Goal: Task Accomplishment & Management: Use online tool/utility

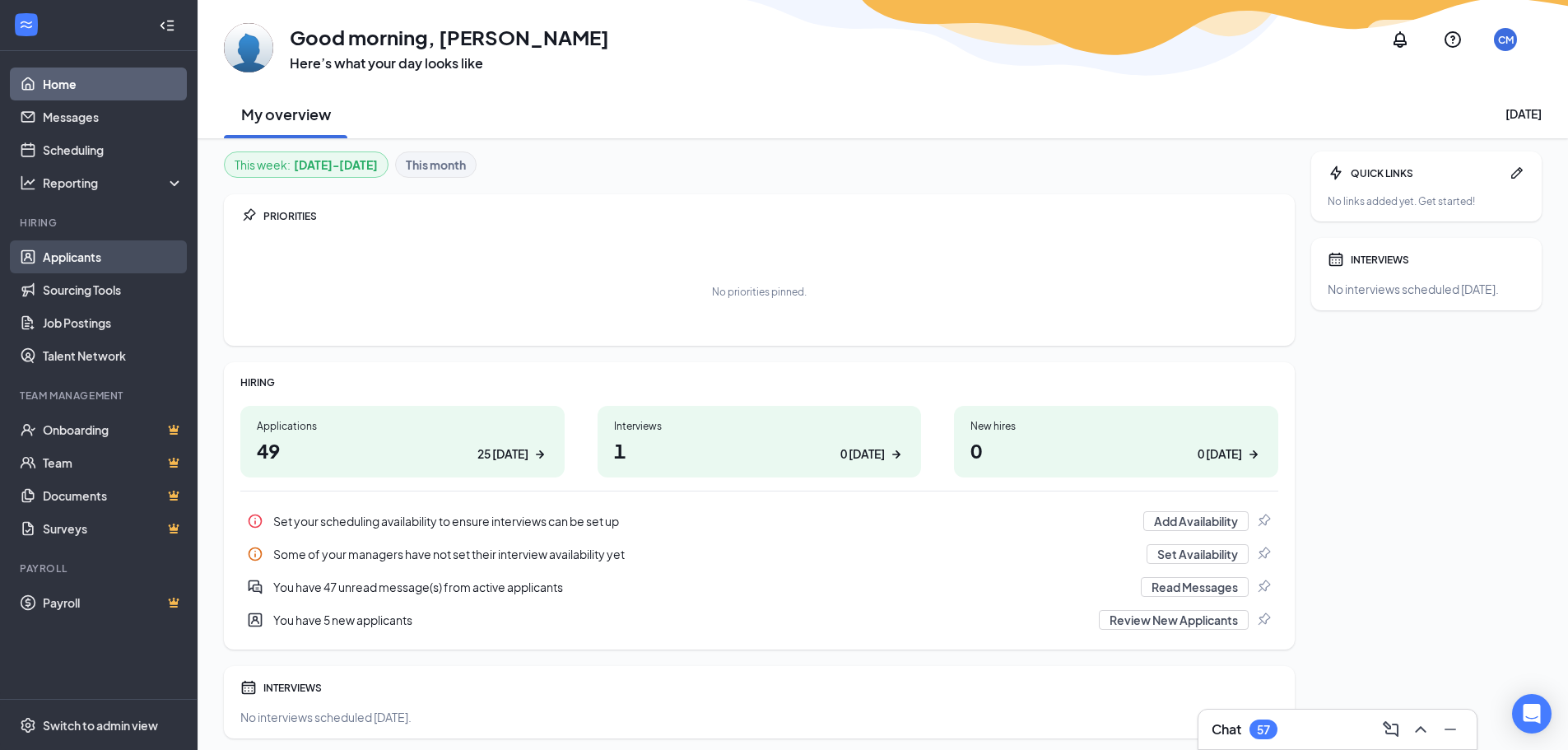
click at [70, 256] on link "Applicants" at bounding box center [113, 257] width 141 height 33
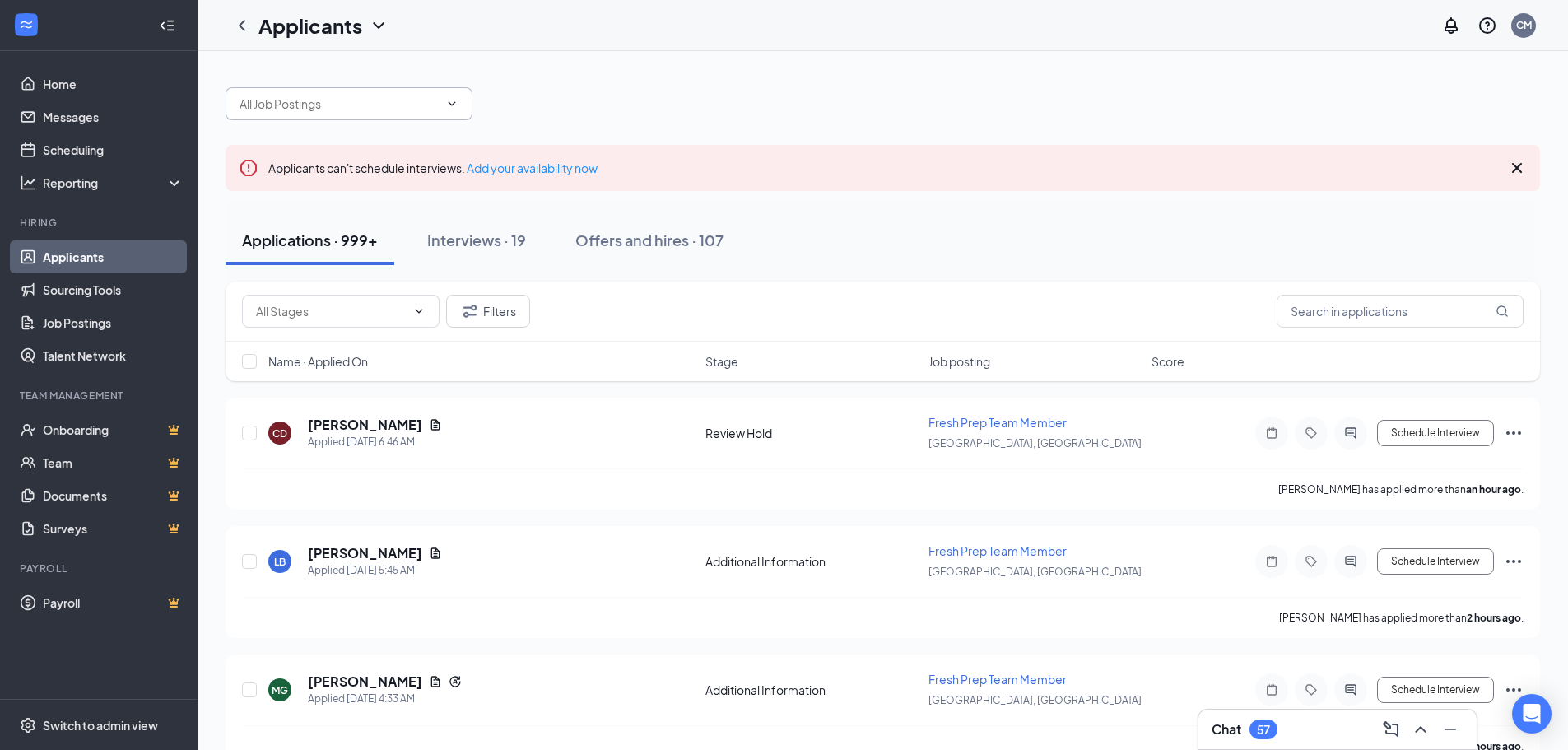
click at [440, 107] on span at bounding box center [349, 103] width 247 height 33
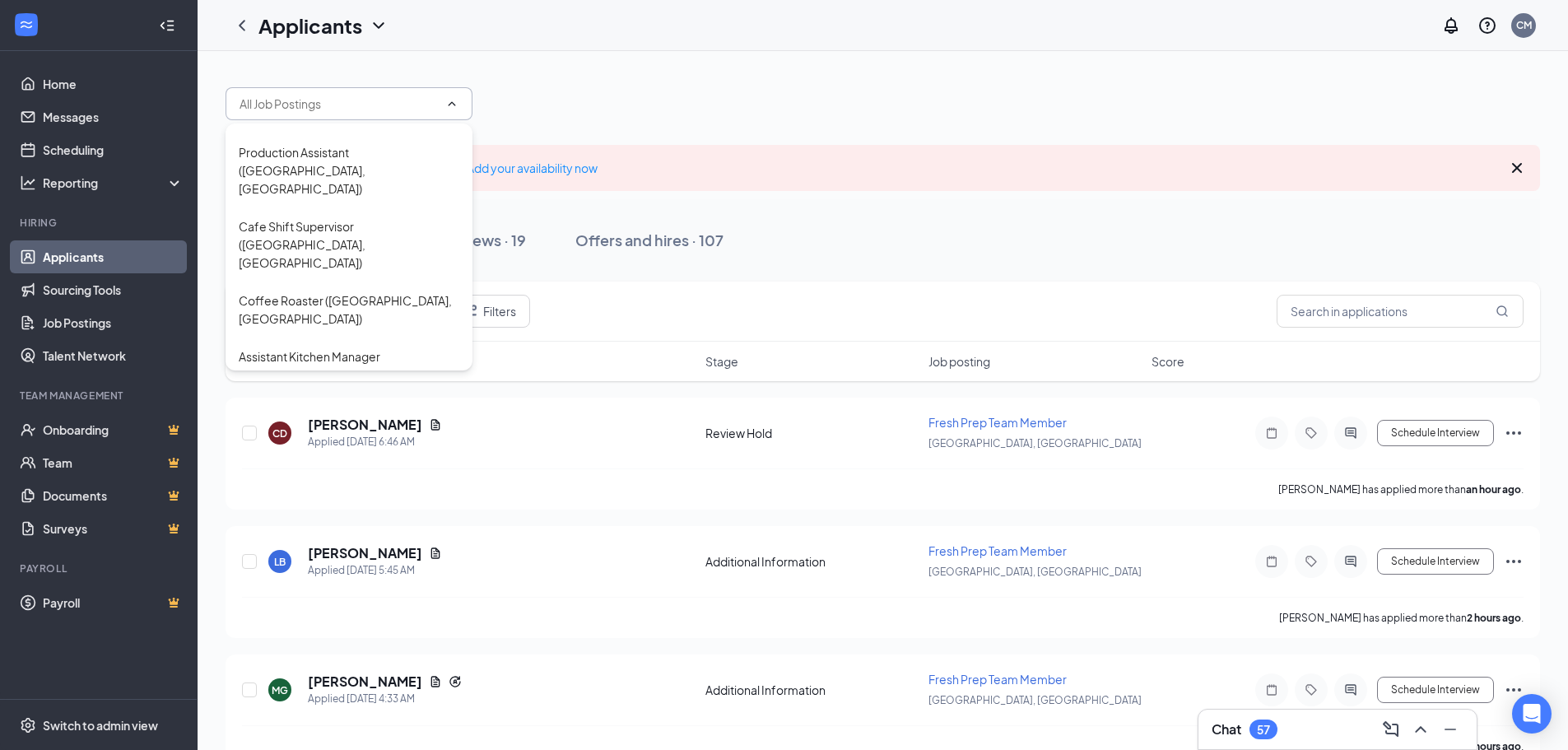
scroll to position [24, 0]
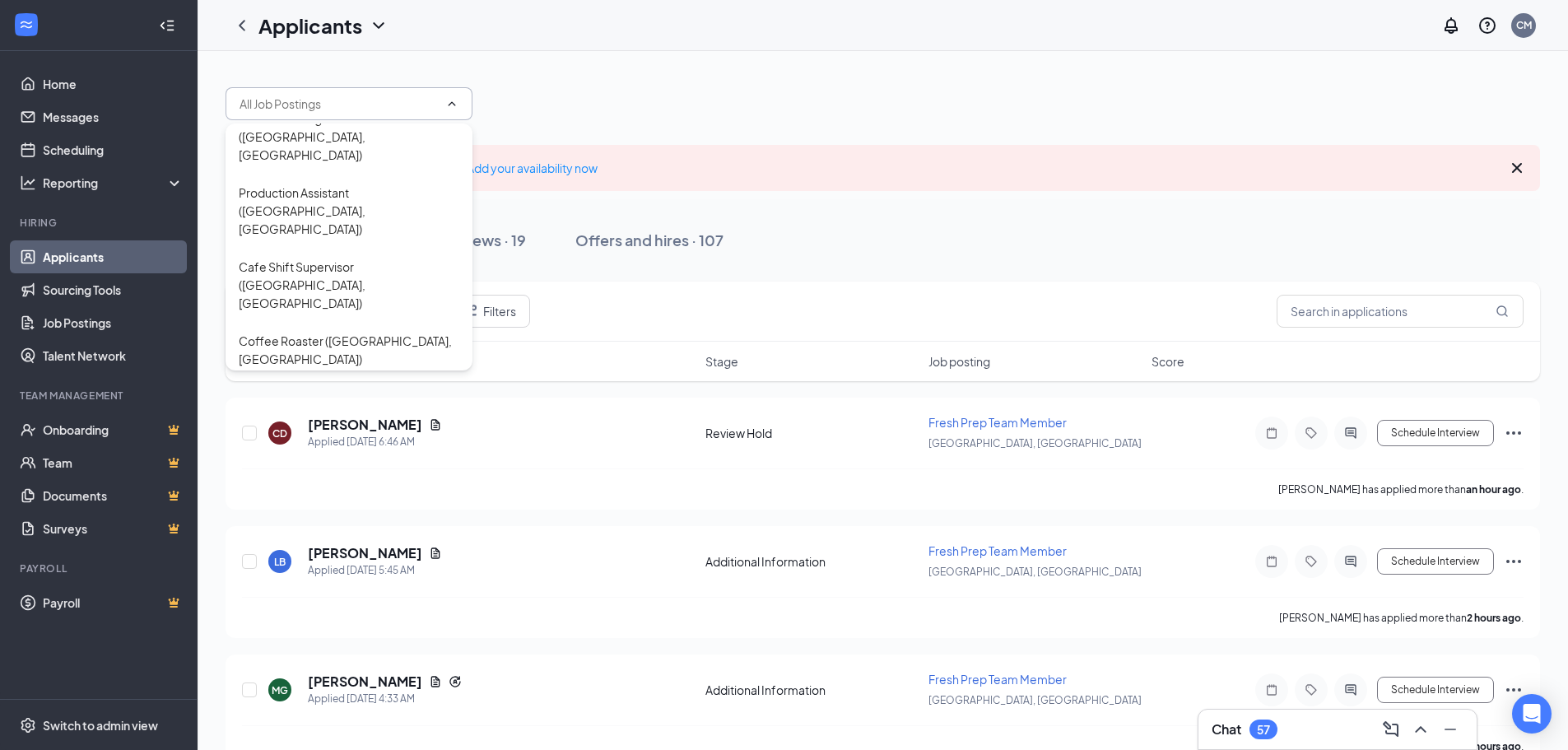
click at [738, 105] on div at bounding box center [882, 95] width 1315 height 49
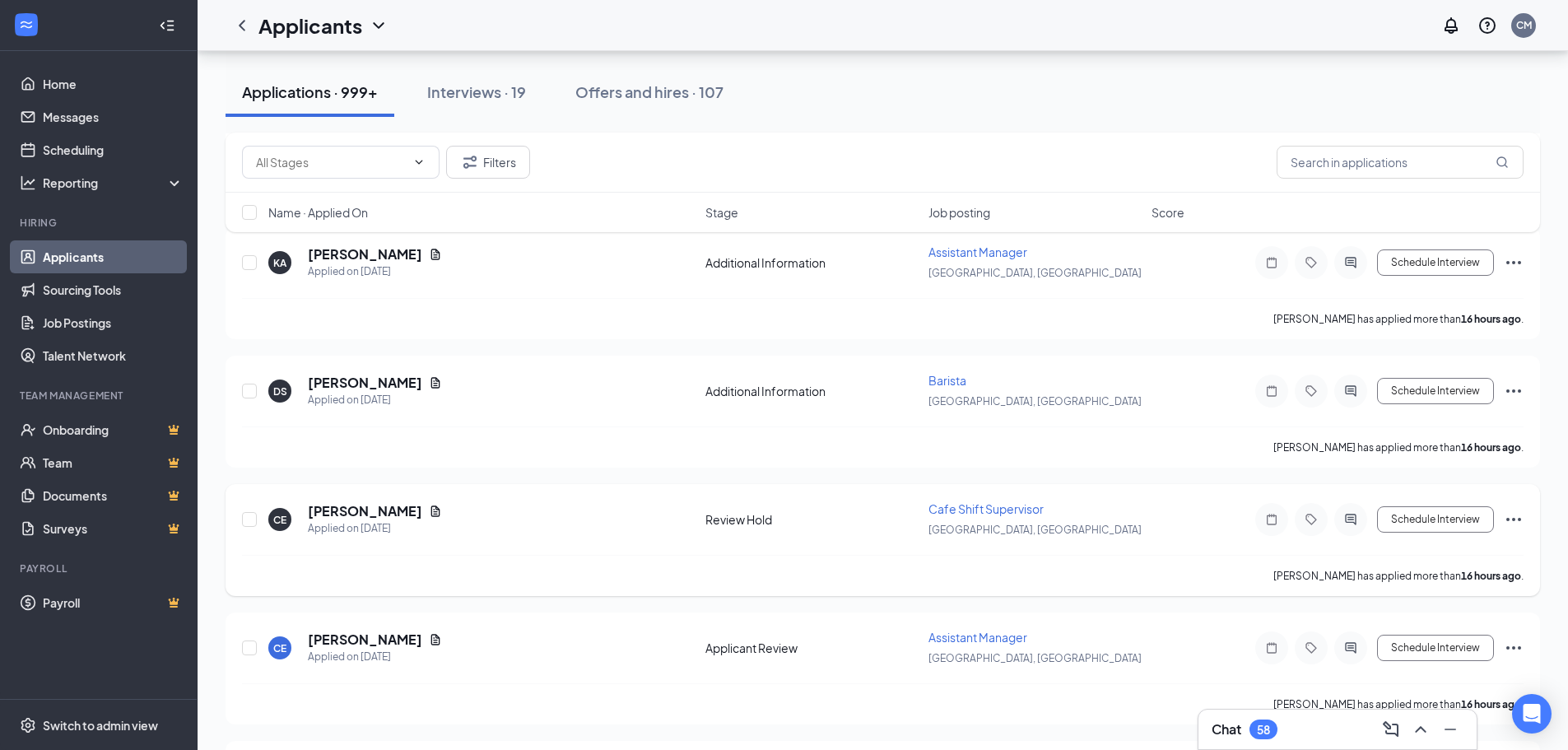
scroll to position [2636, 0]
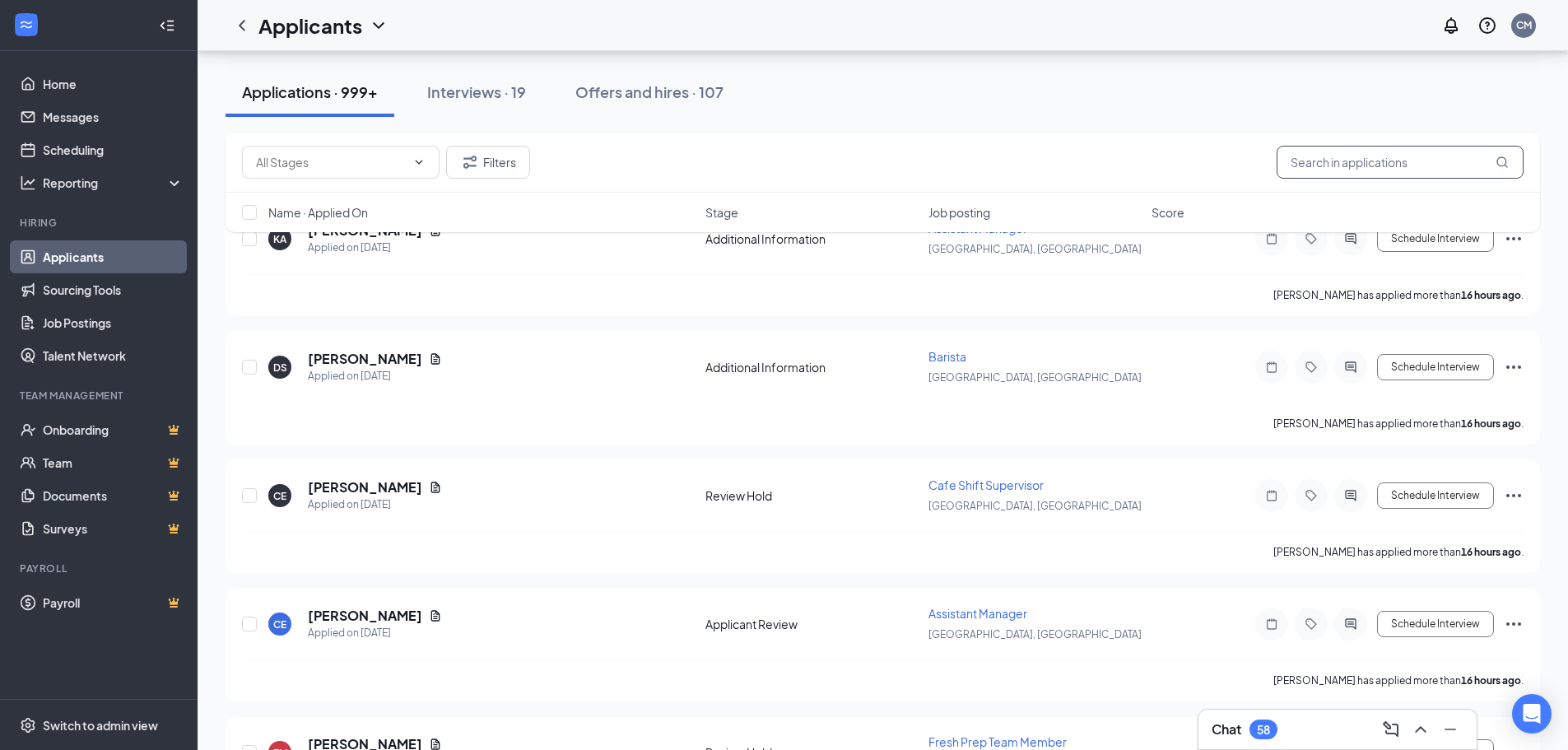
click at [1323, 162] on input "text" at bounding box center [1401, 162] width 247 height 33
type input "[PERSON_NAME]"
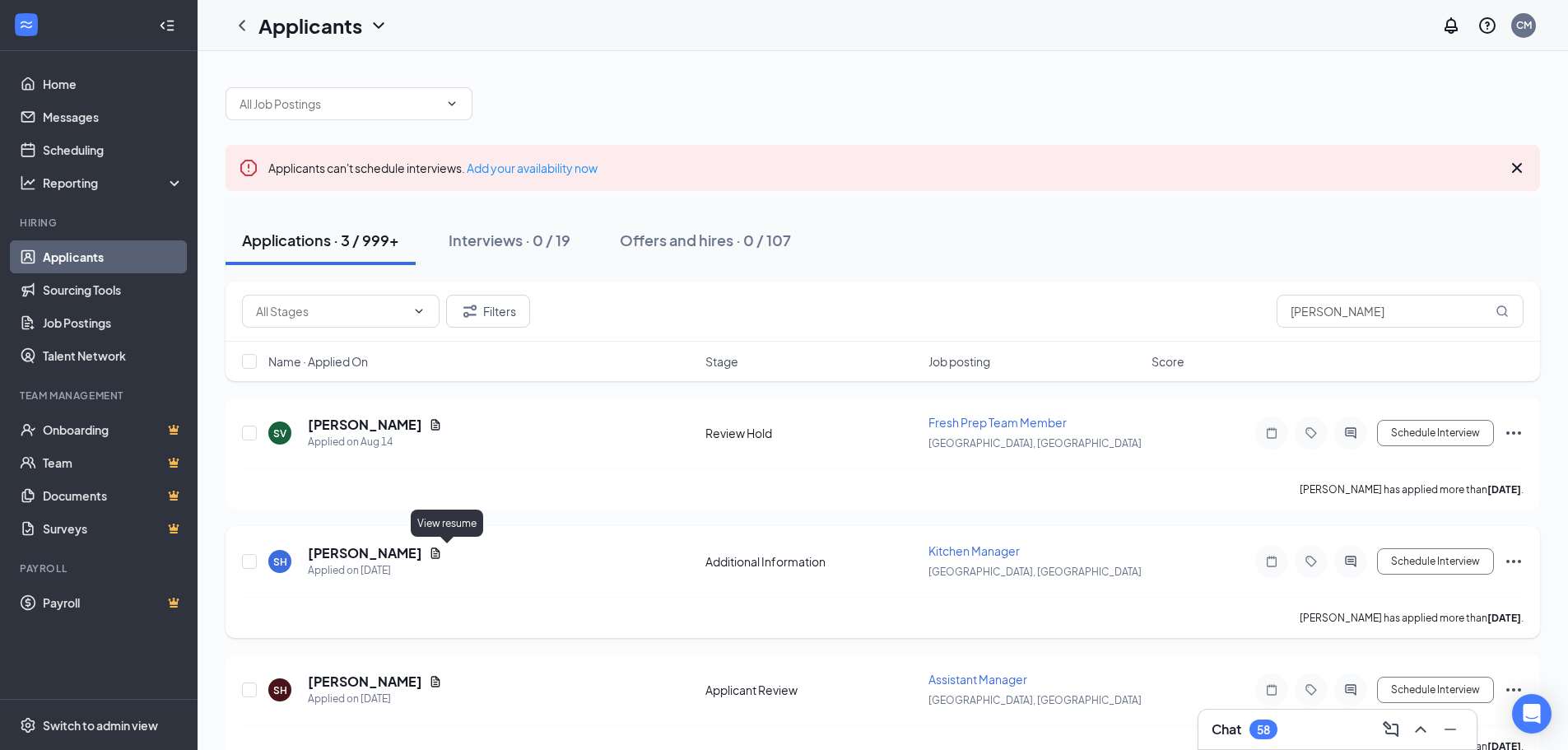
click at [442, 549] on icon "Document" at bounding box center [436, 554] width 14 height 14
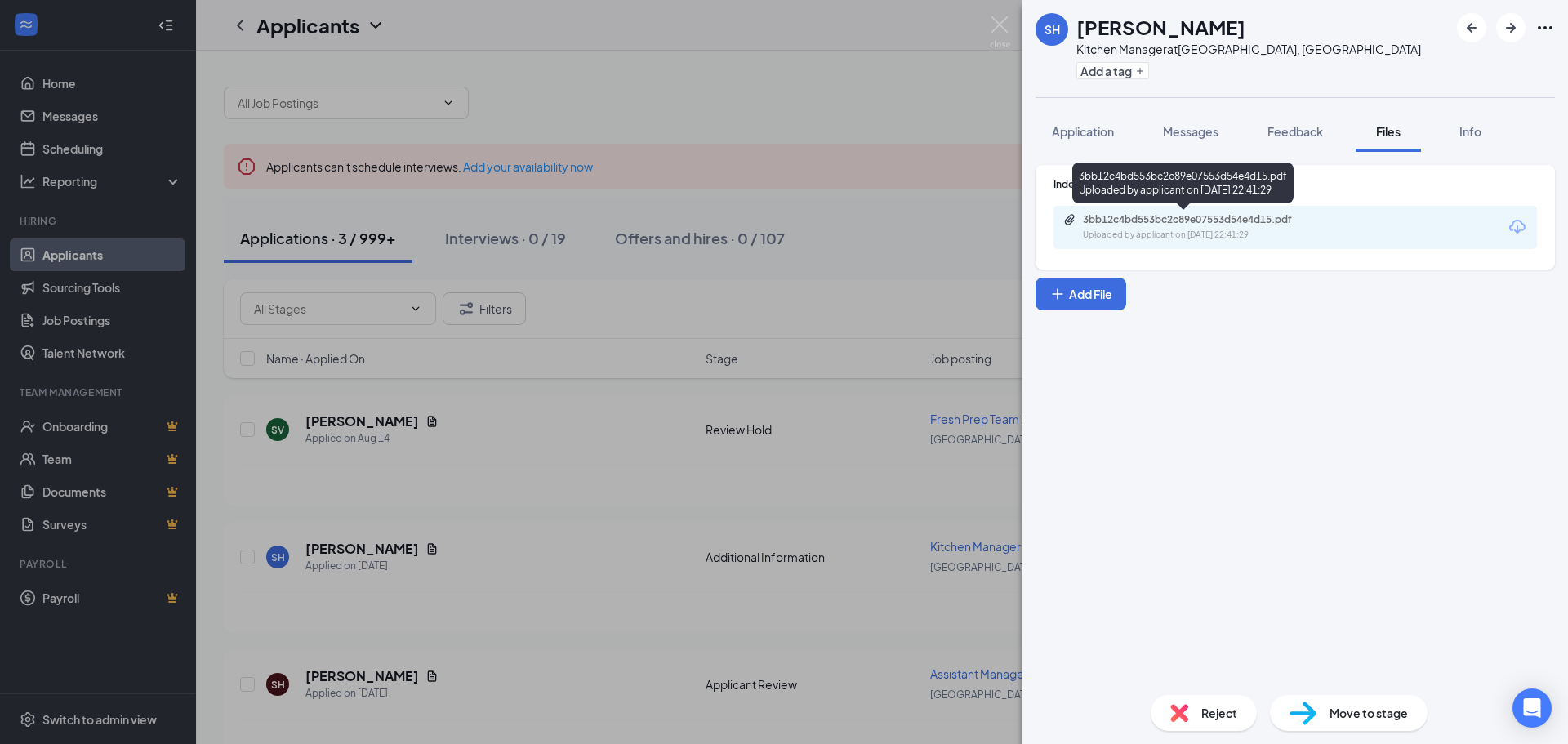
click at [1164, 233] on div "Uploaded by applicant on [DATE] 22:41:29" at bounding box center [1206, 236] width 245 height 13
click at [1000, 25] on img at bounding box center [1000, 32] width 20 height 32
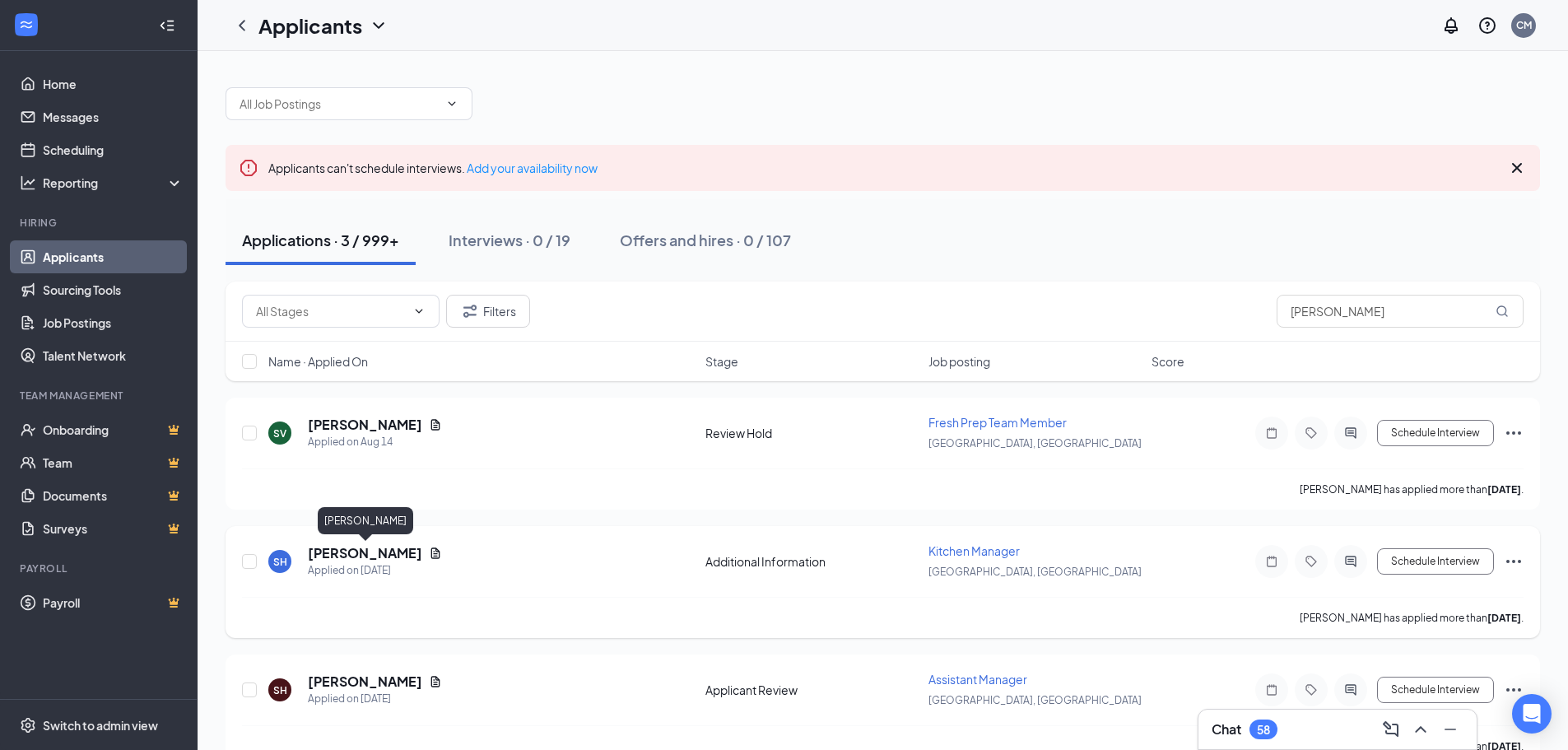
click at [359, 552] on h5 "[PERSON_NAME]" at bounding box center [365, 553] width 114 height 18
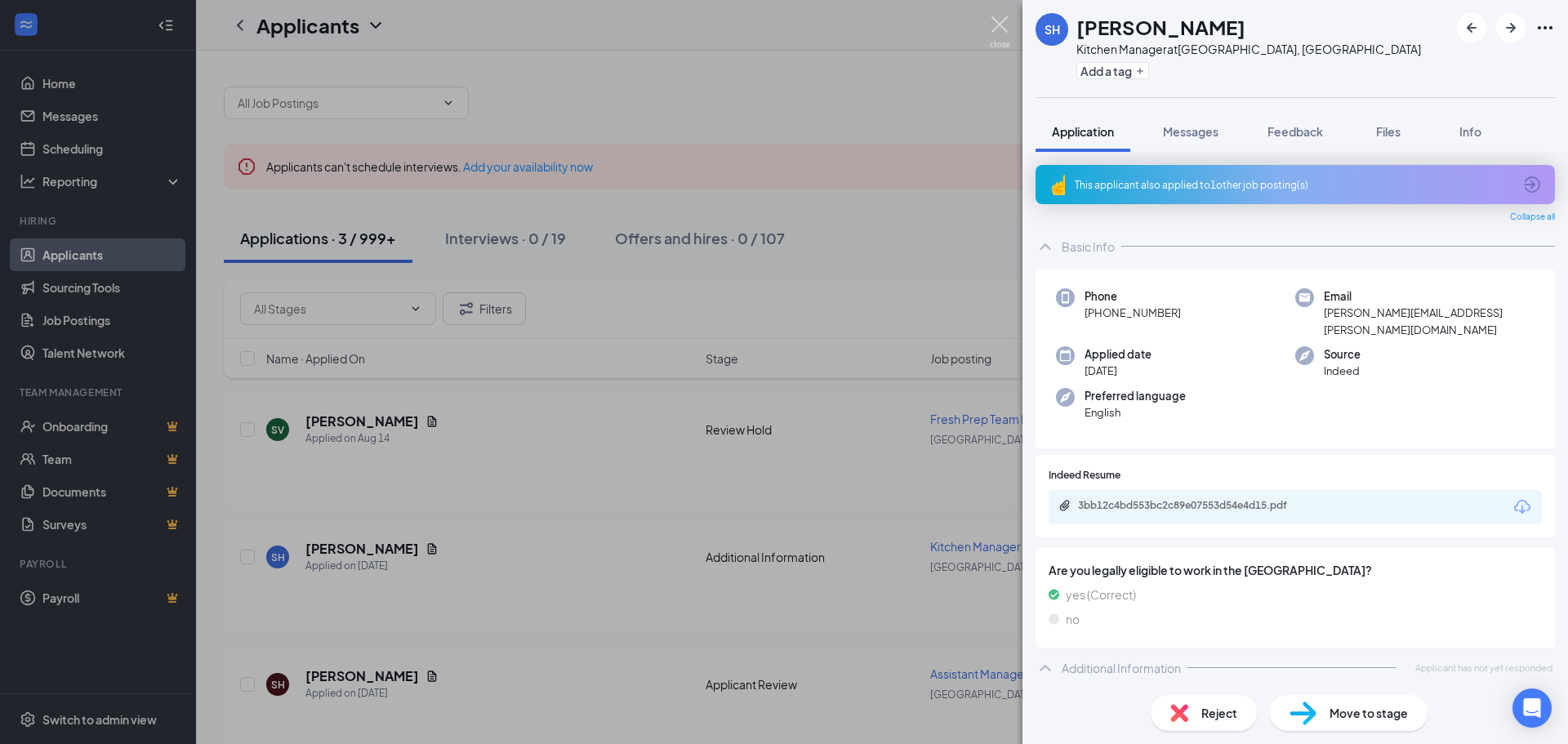
click at [997, 26] on img at bounding box center [1000, 32] width 20 height 32
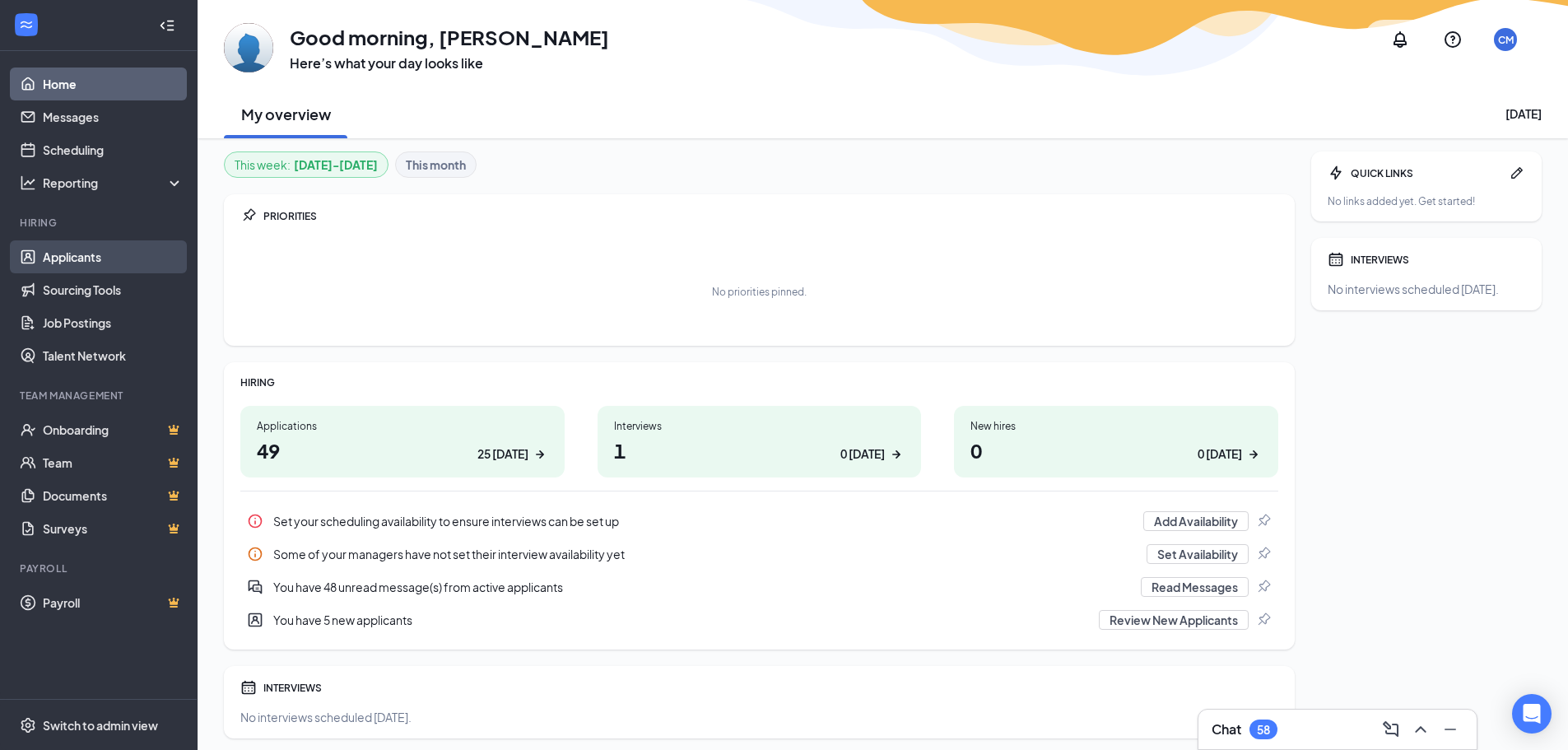
click at [108, 262] on link "Applicants" at bounding box center [113, 257] width 141 height 33
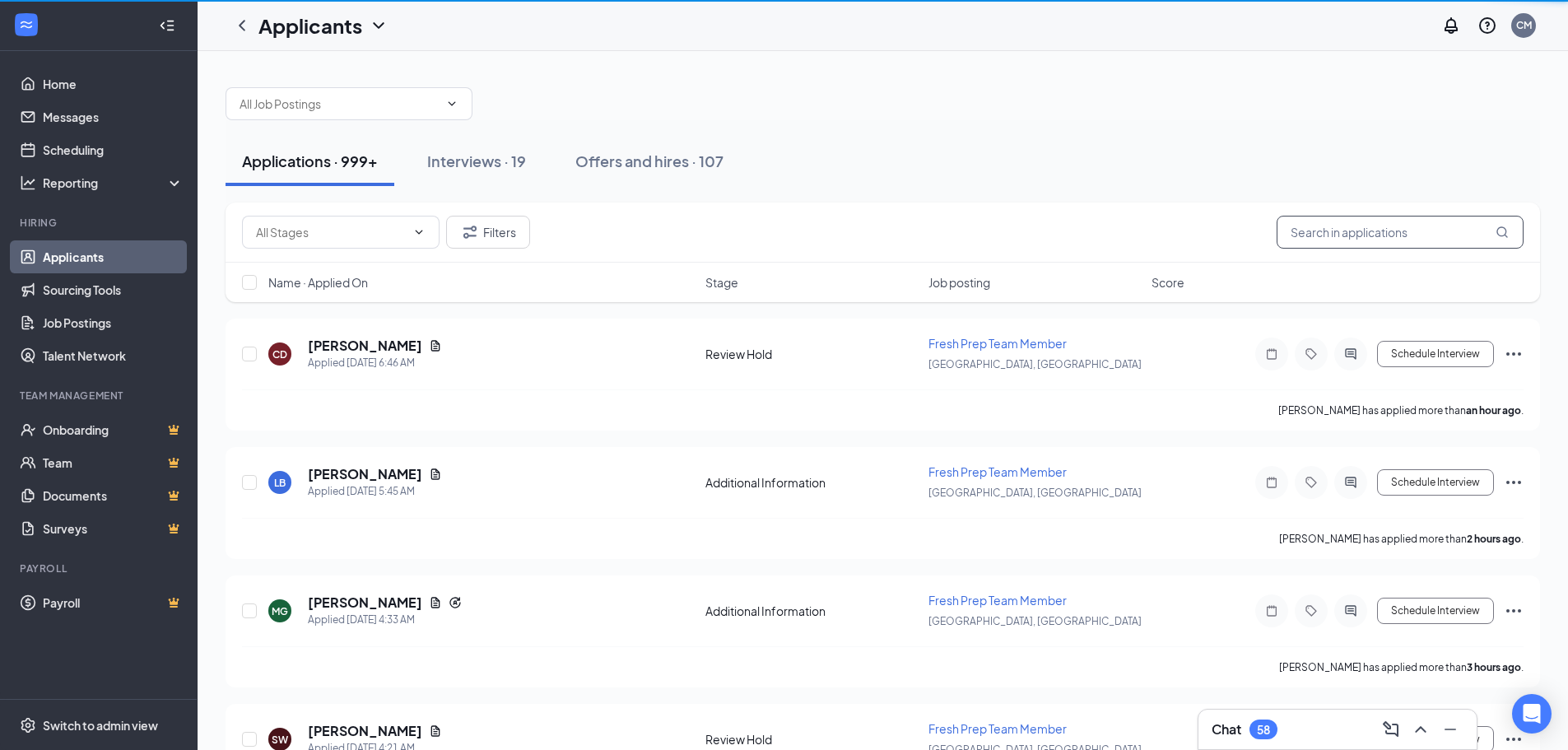
click at [1319, 233] on input "text" at bounding box center [1401, 232] width 247 height 33
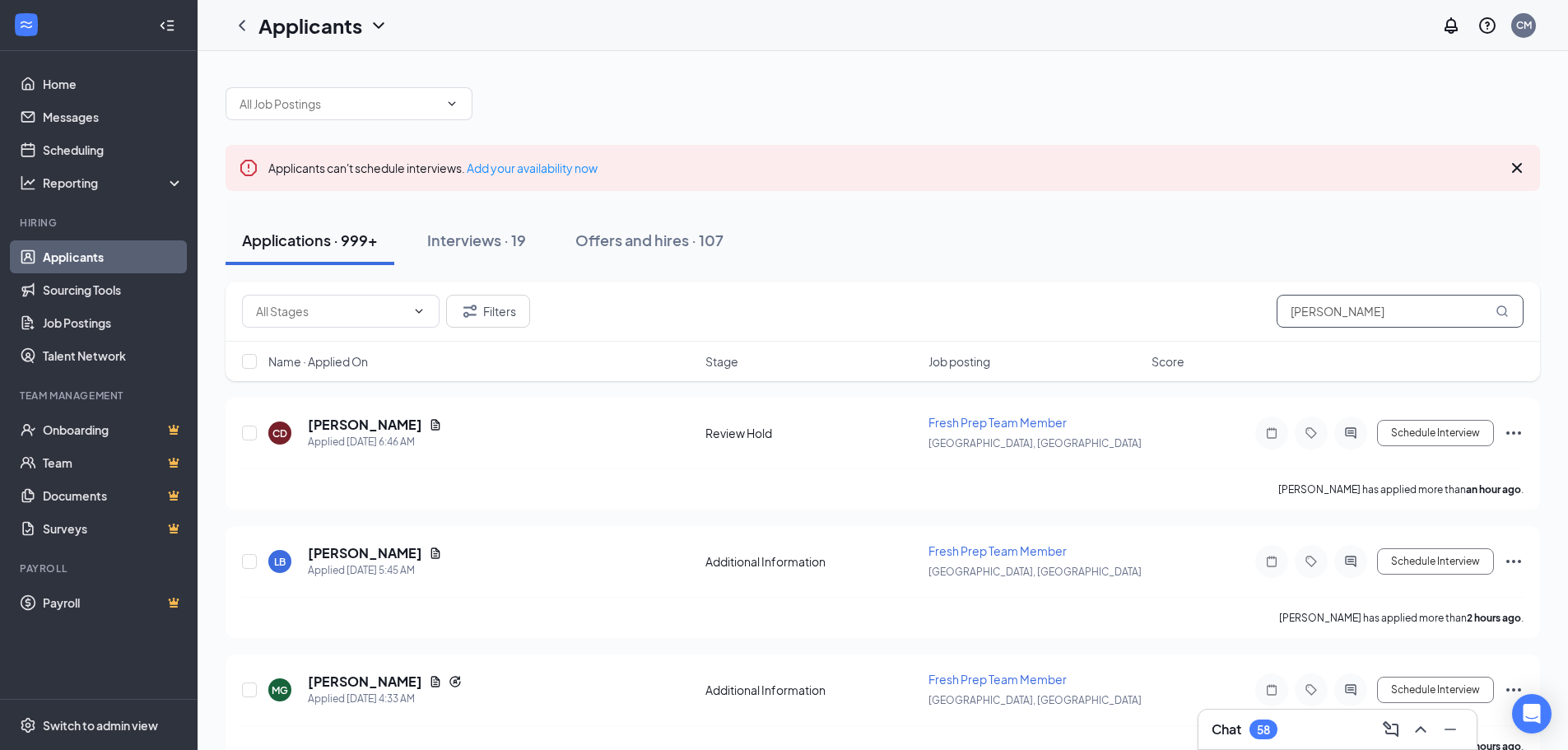
type input "[PERSON_NAME]"
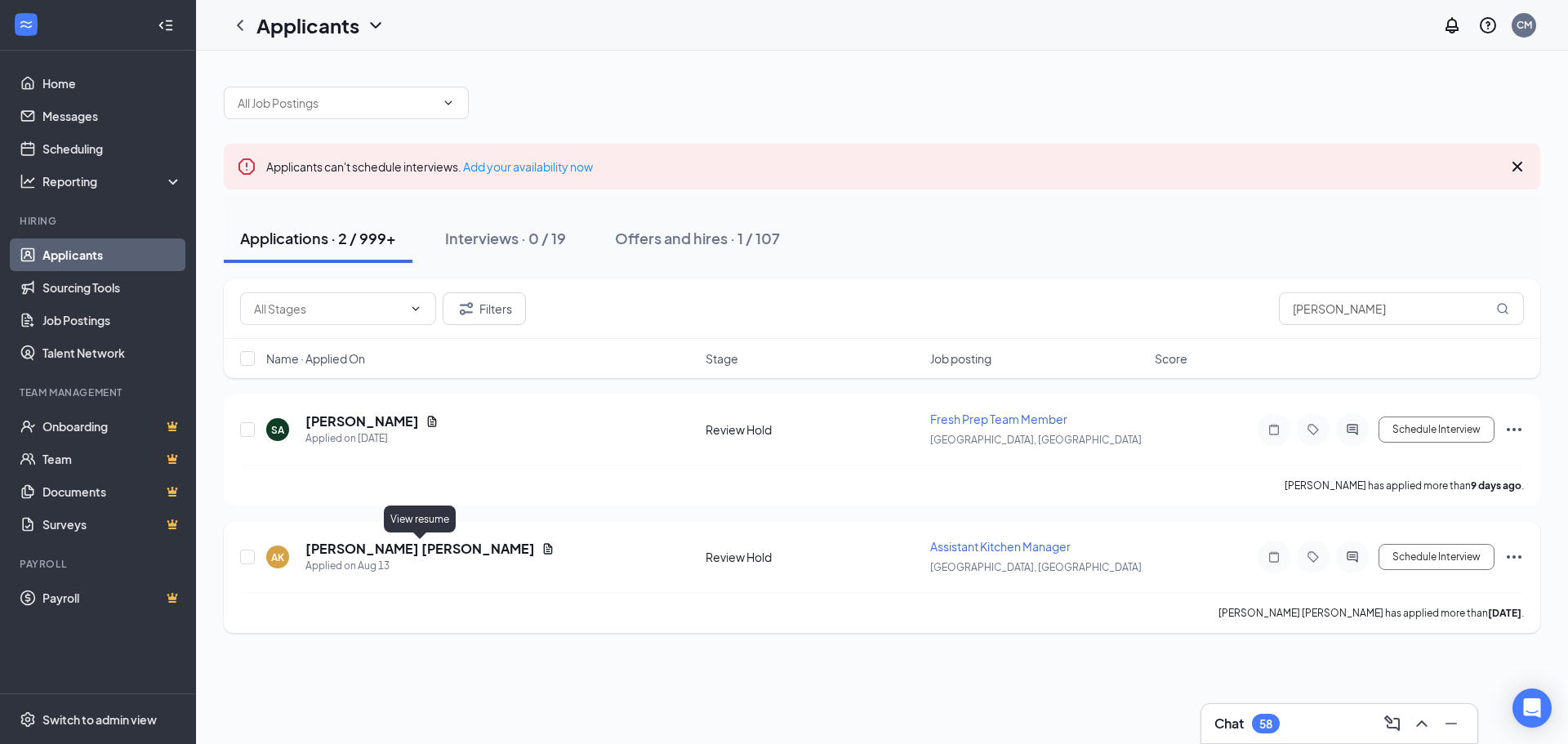
click at [543, 550] on icon "Document" at bounding box center [547, 548] width 9 height 11
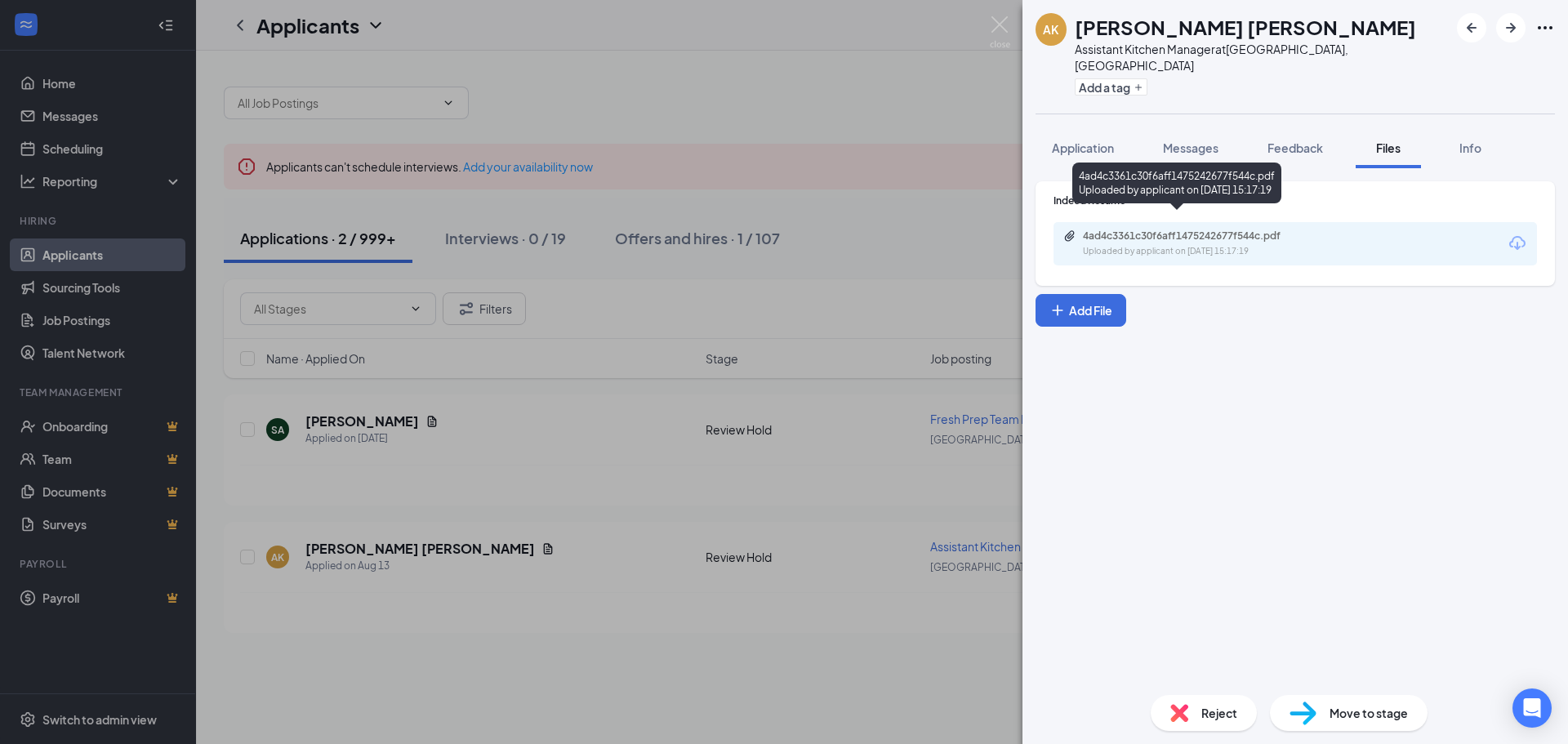
click at [1145, 245] on div "Uploaded by applicant on [DATE] 15:17:19" at bounding box center [1206, 252] width 245 height 13
click at [1003, 24] on img at bounding box center [1000, 32] width 20 height 32
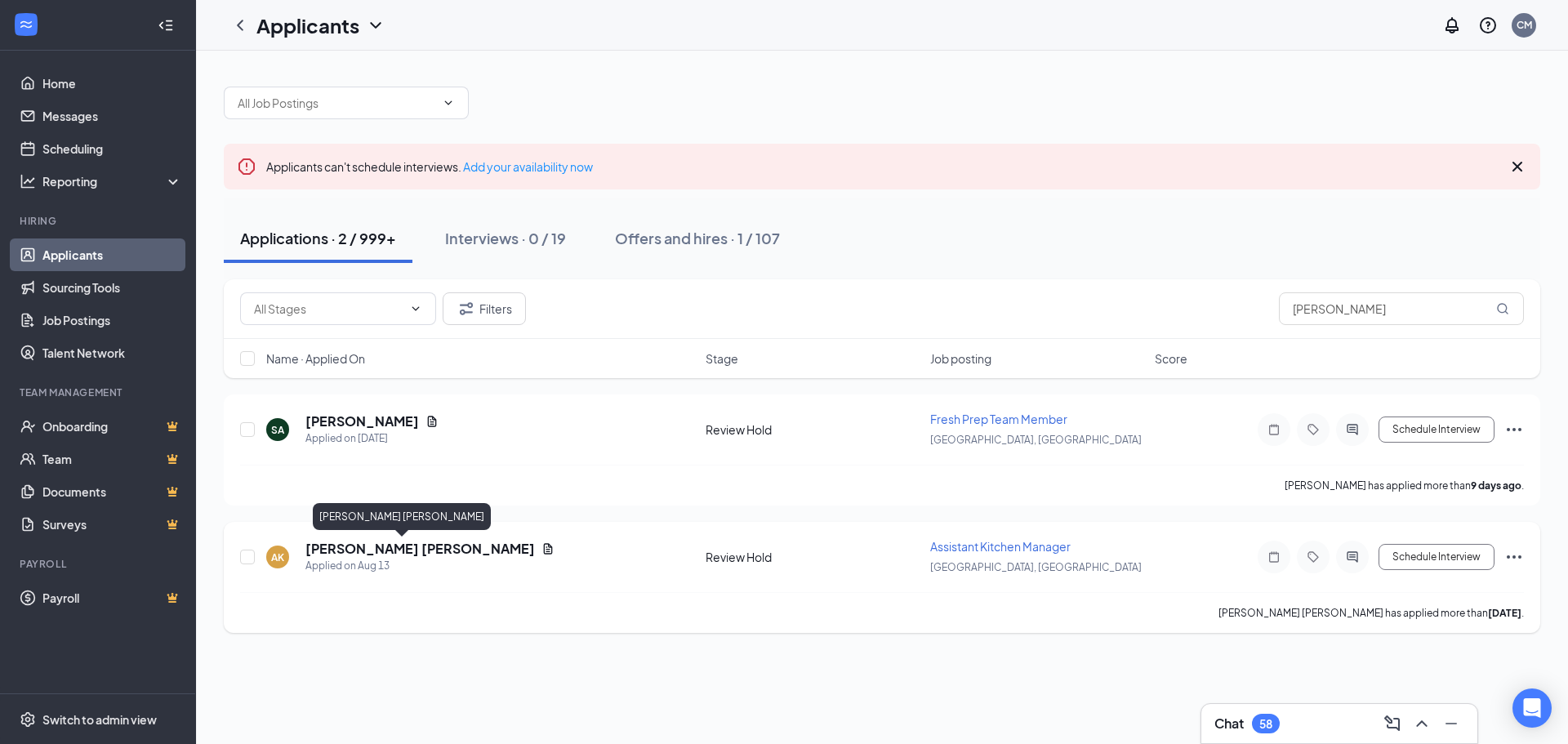
click at [346, 545] on h5 "[PERSON_NAME] [PERSON_NAME]" at bounding box center [420, 548] width 229 height 18
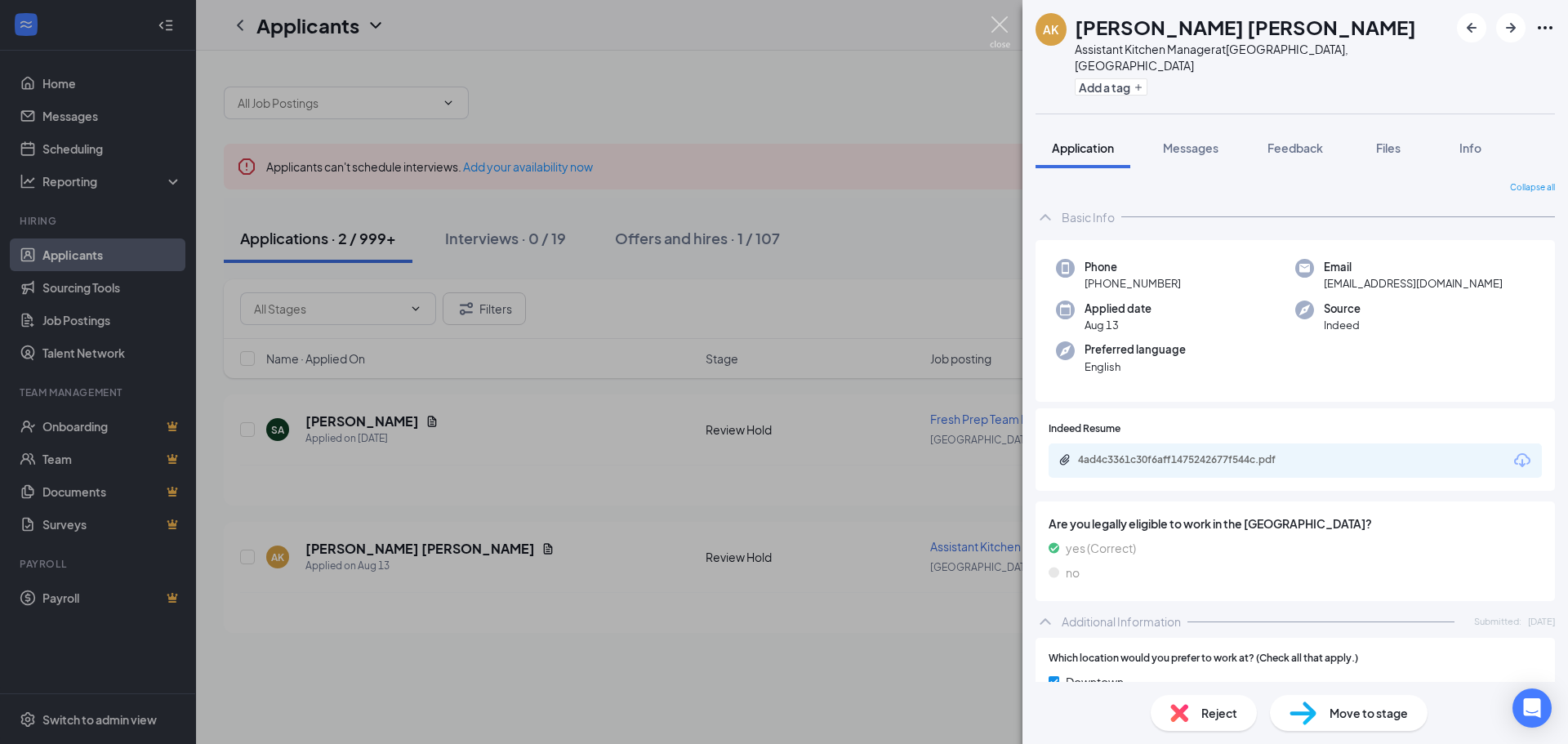
click at [996, 30] on img at bounding box center [1000, 32] width 20 height 32
